Goal: Task Accomplishment & Management: Use online tool/utility

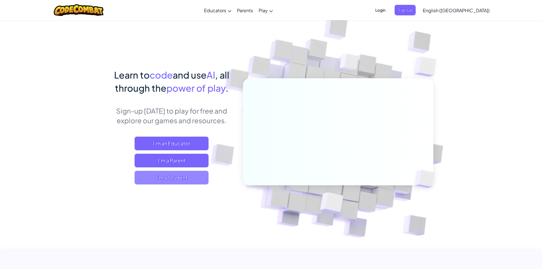
click at [169, 177] on span "I'm a Student" at bounding box center [172, 178] width 74 height 14
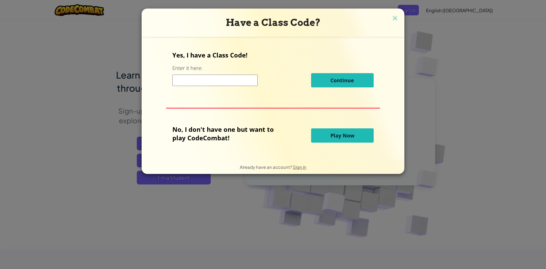
drag, startPoint x: 317, startPoint y: 136, endPoint x: 308, endPoint y: 130, distance: 10.8
click at [311, 131] on button "Play Now" at bounding box center [342, 135] width 63 height 14
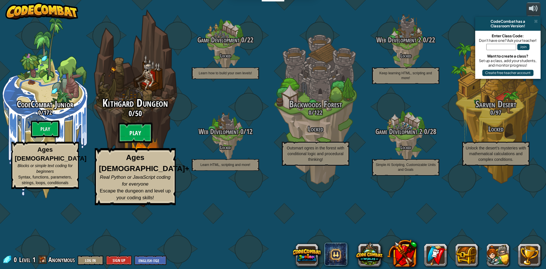
click at [146, 143] on btn "Play" at bounding box center [135, 133] width 34 height 20
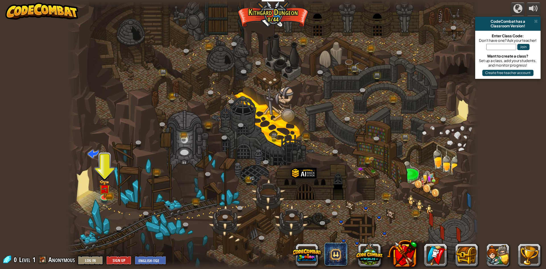
click at [111, 187] on div at bounding box center [272, 134] width 411 height 269
click at [114, 188] on div at bounding box center [272, 134] width 411 height 269
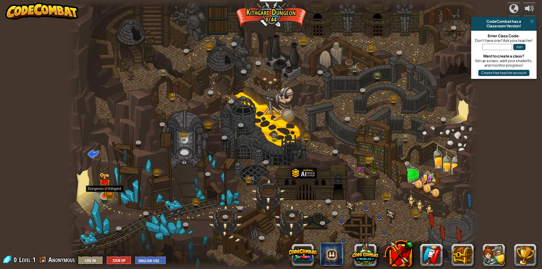
click at [109, 190] on img at bounding box center [104, 184] width 11 height 24
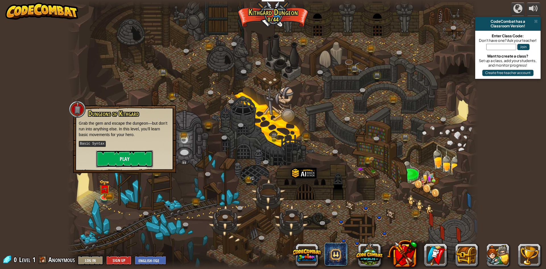
click at [136, 156] on button "Play" at bounding box center [124, 158] width 57 height 17
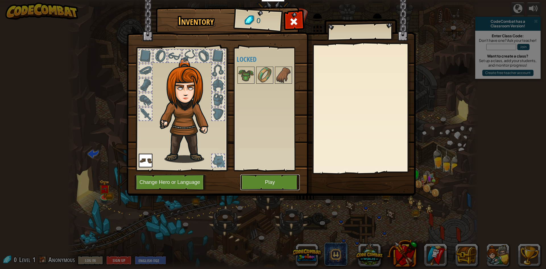
click at [273, 182] on button "Play" at bounding box center [269, 182] width 59 height 16
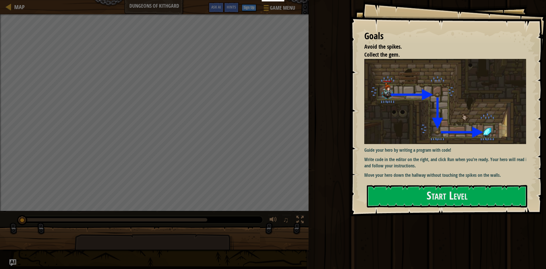
click at [411, 165] on p "Write code in the editor on the right, and click Run when you’re ready. Your he…" at bounding box center [447, 162] width 166 height 13
click at [402, 197] on button "Start Level" at bounding box center [447, 196] width 160 height 22
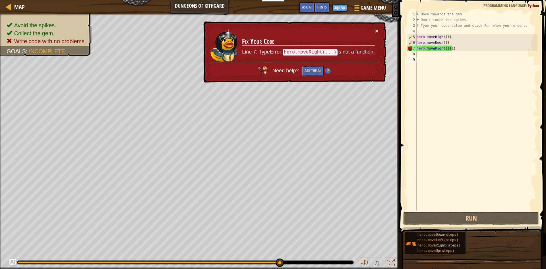
click at [375, 31] on button "×" at bounding box center [376, 31] width 3 height 6
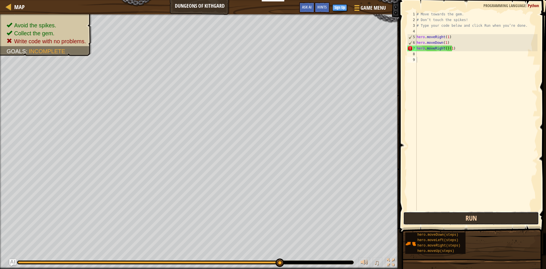
click at [488, 214] on button "Run" at bounding box center [471, 218] width 136 height 13
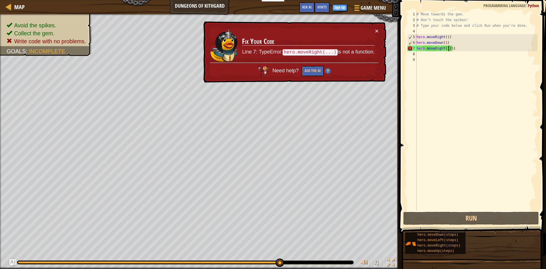
click at [448, 50] on div "# Move towards the gem. # Don’t touch the spikes! # Type your code below and cl…" at bounding box center [476, 116] width 122 height 210
type textarea "hero.moveRight()(1)"
click at [460, 47] on div "# Move towards the gem. # Don’t touch the spikes! # Type your code below and cl…" at bounding box center [476, 116] width 122 height 210
click at [454, 57] on div "# Move towards the gem. # Don’t touch the spikes! # Type your code below and cl…" at bounding box center [476, 116] width 122 height 210
click at [437, 55] on div "# Move towards the gem. # Don’t touch the spikes! # Type your code below and cl…" at bounding box center [476, 116] width 122 height 210
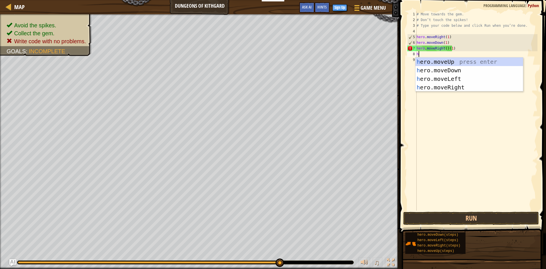
scroll to position [3, 0]
type textarea "her"
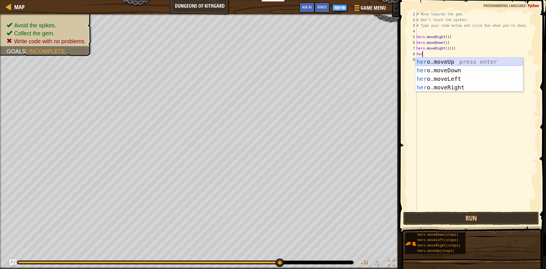
click at [449, 58] on div "her o.moveUp press enter her o.moveDown press enter her o.moveLeft press enter …" at bounding box center [468, 82] width 107 height 51
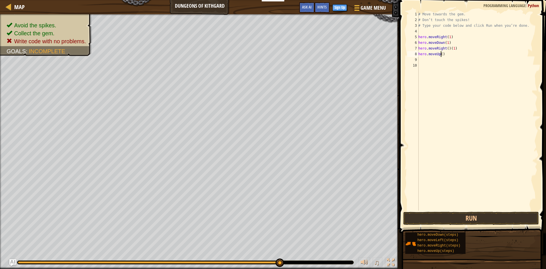
click at [440, 55] on div "# Move towards the gem. # Don’t touch the spikes! # Type your code below and cl…" at bounding box center [477, 116] width 120 height 210
click at [466, 213] on button "Run" at bounding box center [471, 218] width 136 height 13
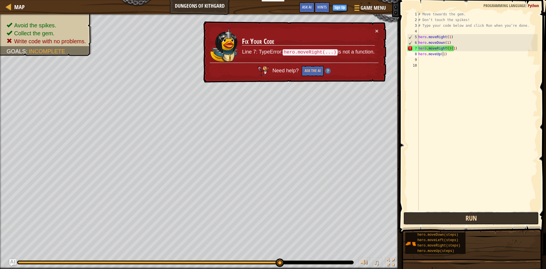
click at [447, 219] on button "Run" at bounding box center [471, 218] width 136 height 13
click at [448, 49] on div "# Move towards the gem. # Don’t touch the spikes! # Type your code below and cl…" at bounding box center [477, 116] width 120 height 210
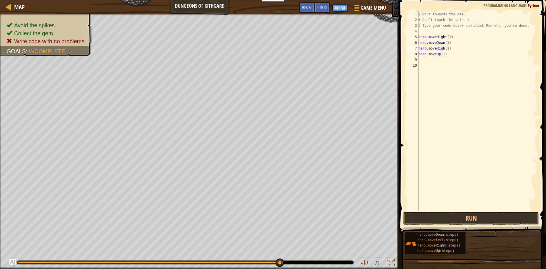
scroll to position [3, 2]
click at [472, 215] on button "Run" at bounding box center [471, 218] width 136 height 13
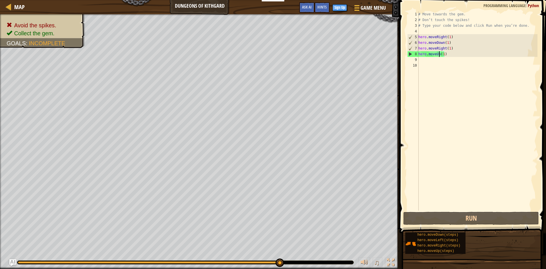
click at [438, 56] on div "# Move towards the gem. # Don’t touch the spikes! # Type your code below and cl…" at bounding box center [477, 116] width 120 height 210
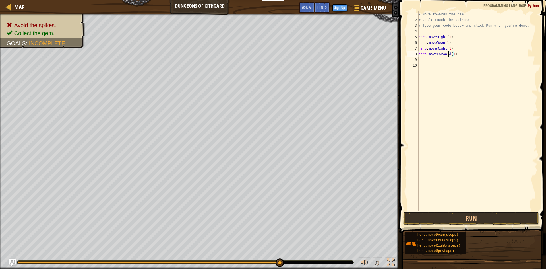
scroll to position [3, 0]
drag, startPoint x: 448, startPoint y: 53, endPoint x: 421, endPoint y: 56, distance: 27.5
click at [421, 56] on div "# Move towards the gem. # Don’t touch the spikes! # Type your code below and cl…" at bounding box center [477, 116] width 120 height 210
drag, startPoint x: 423, startPoint y: 58, endPoint x: 419, endPoint y: 61, distance: 5.1
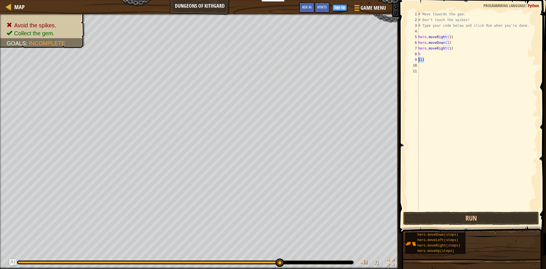
click at [419, 61] on div "# Move towards the gem. # Don’t touch the spikes! # Type your code below and cl…" at bounding box center [477, 116] width 120 height 210
click at [419, 61] on div "# Move towards the gem. # Don’t touch the spikes! # Type your code below and cl…" at bounding box center [477, 110] width 120 height 199
click at [423, 60] on div "# Move towards the gem. # Don’t touch the spikes! # Type your code below and cl…" at bounding box center [477, 116] width 120 height 210
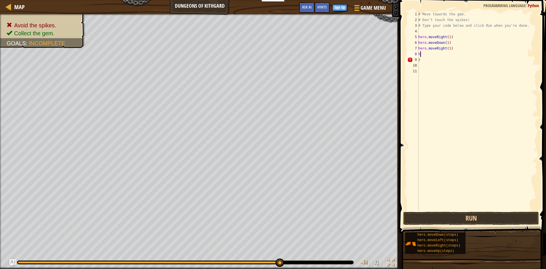
click at [423, 56] on div "# Move towards the gem. # Don’t touch the spikes! # Type your code below and cl…" at bounding box center [477, 116] width 120 height 210
type textarea "h"
click at [421, 62] on div "# Move towards the gem. # Don’t touch the spikes! # Type your code below and cl…" at bounding box center [477, 116] width 120 height 210
type textarea ")"
click at [439, 222] on button "Run" at bounding box center [471, 218] width 136 height 13
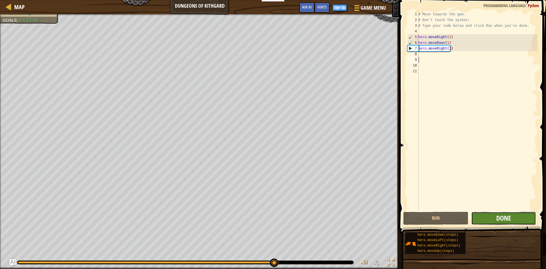
click at [505, 217] on span "Done" at bounding box center [503, 217] width 15 height 9
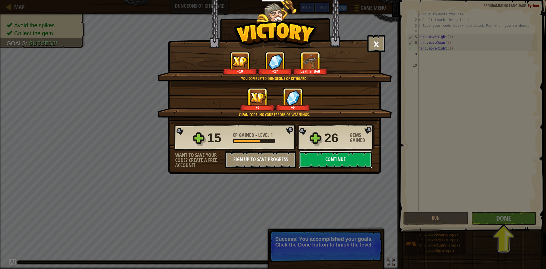
click at [330, 155] on button "Continue" at bounding box center [335, 159] width 73 height 17
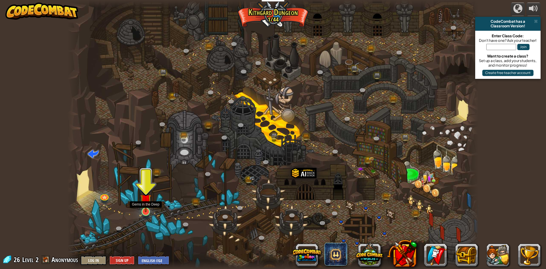
click at [148, 208] on img at bounding box center [145, 199] width 11 height 25
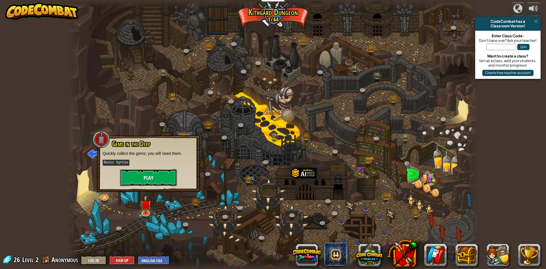
click at [158, 172] on button "Play" at bounding box center [148, 177] width 57 height 17
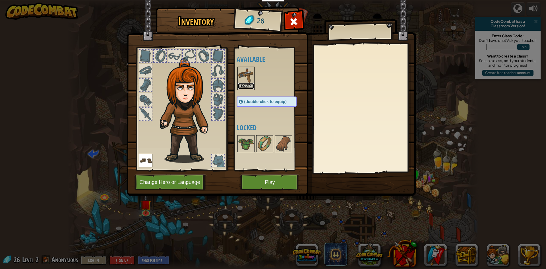
click at [248, 88] on button "Equip" at bounding box center [246, 86] width 16 height 6
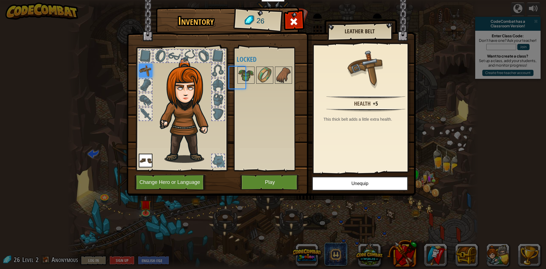
click at [248, 87] on div "Available Equip Equip (double-click to equip) Locked" at bounding box center [272, 109] width 71 height 119
click at [262, 179] on button "Play" at bounding box center [269, 182] width 59 height 16
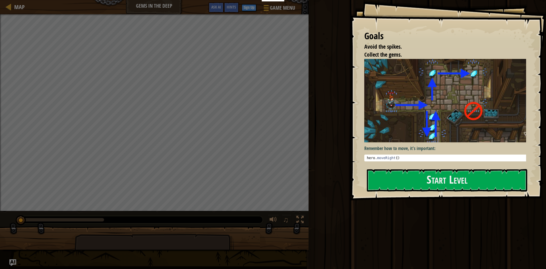
drag, startPoint x: 407, startPoint y: 158, endPoint x: 404, endPoint y: 162, distance: 4.6
click at [404, 162] on div "Remember how to move, it's important: 1 hero . moveRight ( ) הההההההההההההההההה…" at bounding box center [447, 111] width 166 height 104
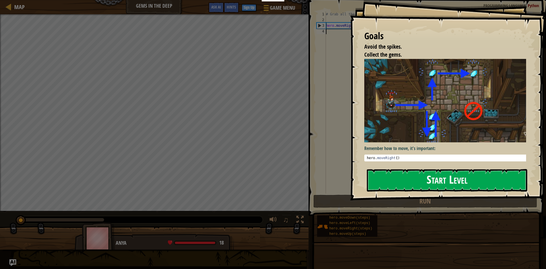
click at [402, 177] on button "Start Level" at bounding box center [447, 180] width 160 height 22
